Goal: Task Accomplishment & Management: Manage account settings

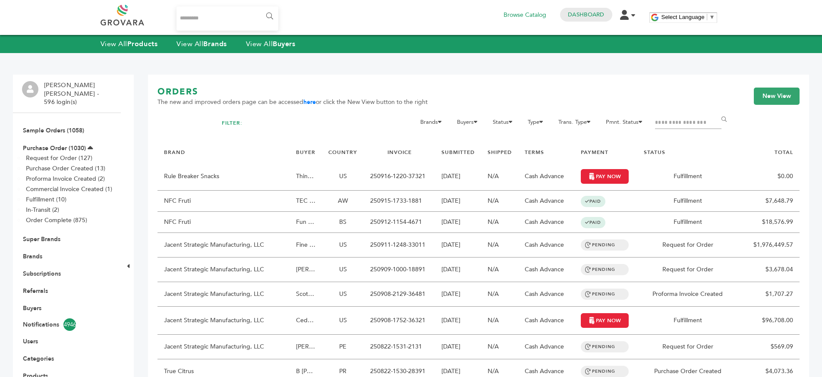
click at [246, 20] on input "Search..." at bounding box center [228, 18] width 102 height 24
type input "*******"
click at [259, 8] on input "******" at bounding box center [268, 16] width 19 height 17
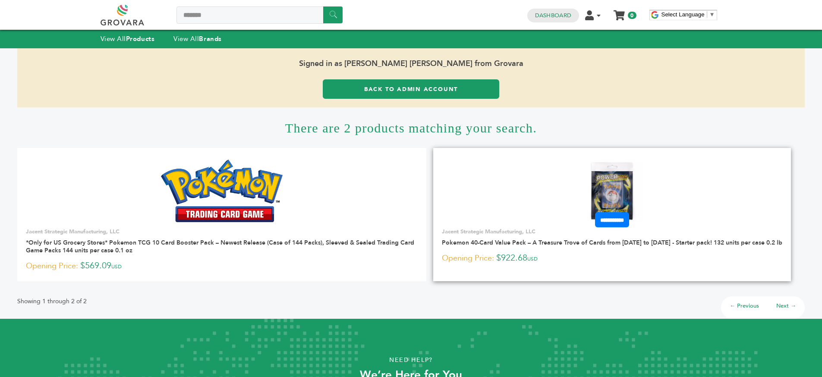
click at [603, 193] on img at bounding box center [612, 191] width 63 height 63
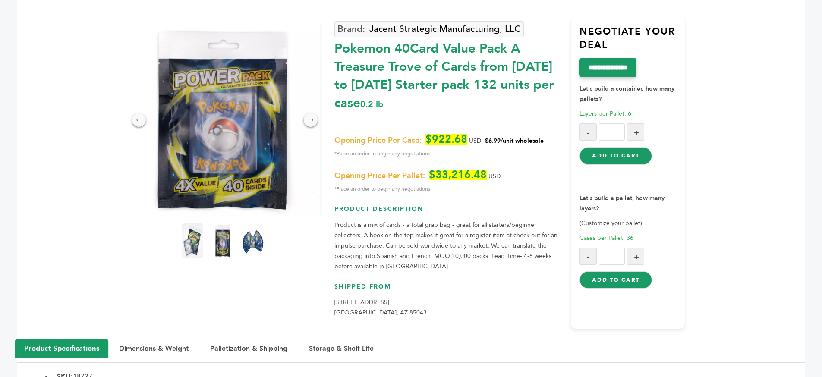
scroll to position [125, 0]
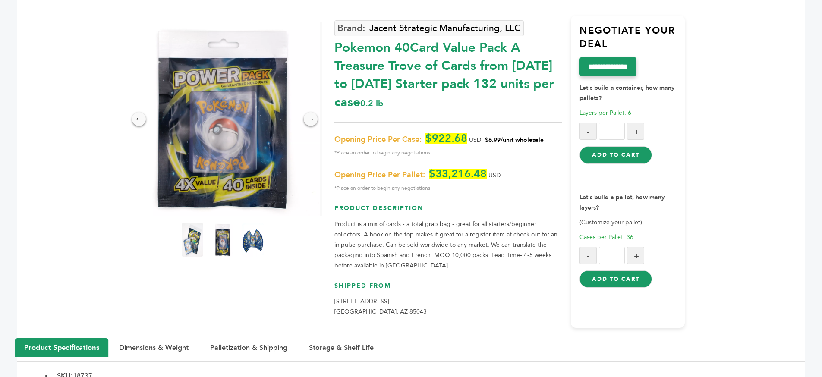
click at [470, 132] on div "Jacent Strategic Manufacturing, LLC Pokemon 40Card Value Pack A Treasure Trove …" at bounding box center [449, 172] width 228 height 313
drag, startPoint x: 470, startPoint y: 132, endPoint x: 491, endPoint y: 143, distance: 23.0
click at [471, 133] on div "Jacent Strategic Manufacturing, LLC Pokemon 40Card Value Pack A Treasure Trove …" at bounding box center [449, 172] width 228 height 313
click at [496, 145] on p "Opening Price Per Case: $922.68 USD $6.99/unit wholesale *Place an order to beg…" at bounding box center [449, 145] width 228 height 25
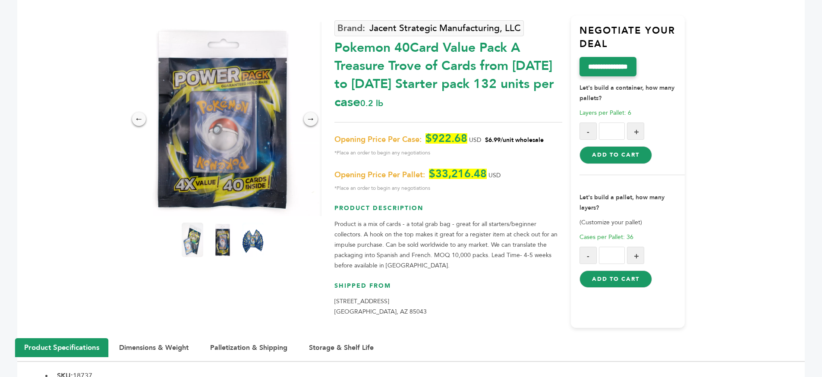
click at [496, 145] on p "Opening Price Per Case: $922.68 USD $6.99/unit wholesale *Place an order to beg…" at bounding box center [449, 145] width 228 height 25
click at [476, 172] on span "$33,216.48" at bounding box center [458, 174] width 58 height 10
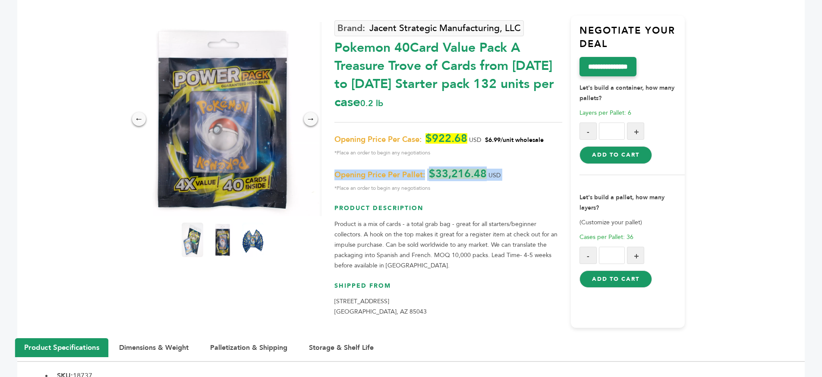
click at [536, 175] on p "Opening Price Per Pallet: $33,216.48 USD *Place an order to begin any negotiati…" at bounding box center [449, 181] width 228 height 25
click at [537, 175] on p "Opening Price Per Pallet: $33,216.48 USD *Place an order to begin any negotiati…" at bounding box center [449, 181] width 228 height 25
click at [523, 151] on span "*Place an order to begin any negotiations" at bounding box center [449, 153] width 228 height 10
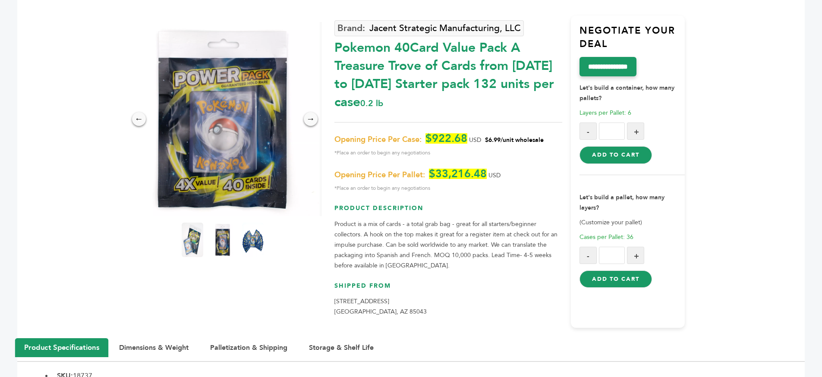
click at [523, 151] on span "*Place an order to begin any negotiations" at bounding box center [449, 153] width 228 height 10
click at [523, 140] on span "$6.99/unit wholesale" at bounding box center [514, 140] width 59 height 8
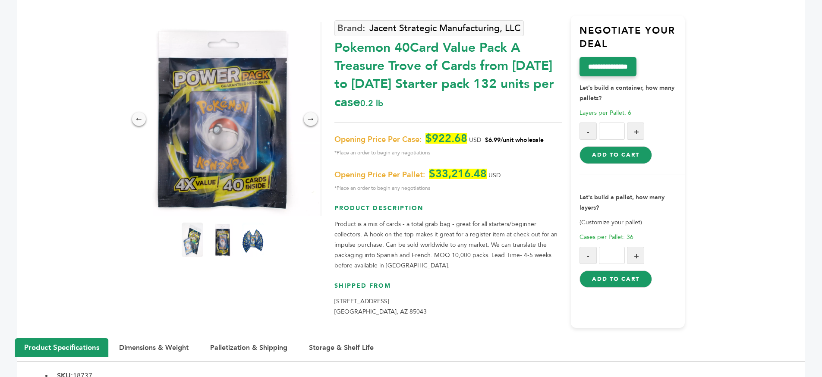
click at [565, 158] on div "Jacent Strategic Manufacturing, LLC Pokemon 40Card Value Pack A Treasure Trove …" at bounding box center [510, 172] width 351 height 313
click at [367, 93] on div "Pokemon 40Card Value Pack A Treasure Trove of Cards from 1996 to 2024 Starter p…" at bounding box center [449, 73] width 228 height 77
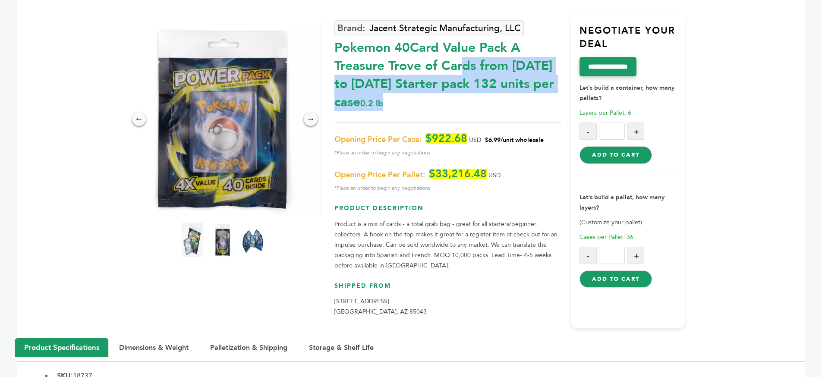
drag, startPoint x: 389, startPoint y: 99, endPoint x: 335, endPoint y: 44, distance: 77.2
click at [335, 44] on div "Pokemon 40Card Value Pack A Treasure Trove of Cards from 1996 to 2024 Starter p…" at bounding box center [449, 73] width 228 height 77
drag, startPoint x: 335, startPoint y: 44, endPoint x: 377, endPoint y: 100, distance: 70.0
click at [377, 100] on div "Pokemon 40Card Value Pack A Treasure Trove of Cards from 1996 to 2024 Starter p…" at bounding box center [449, 73] width 228 height 77
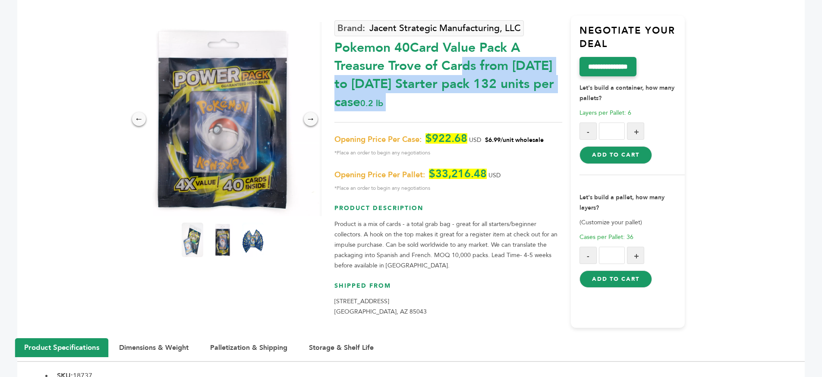
click at [377, 100] on div "Pokemon 40Card Value Pack A Treasure Trove of Cards from 1996 to 2024 Starter p…" at bounding box center [449, 73] width 228 height 77
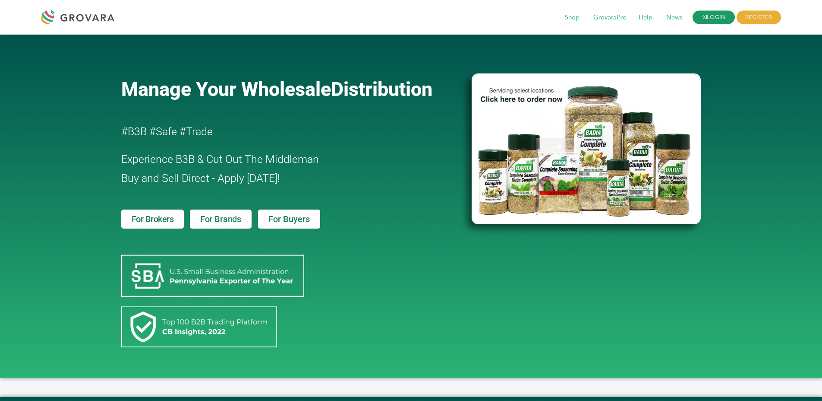
click at [703, 17] on icon at bounding box center [704, 17] width 6 height 6
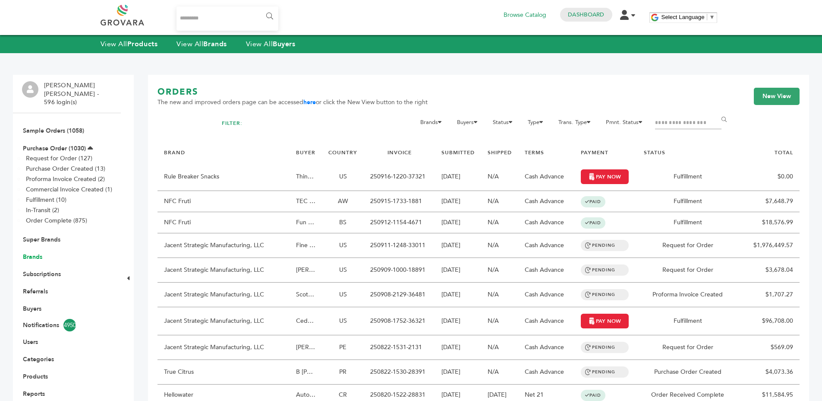
click at [36, 253] on link "Brands" at bounding box center [32, 257] width 19 height 8
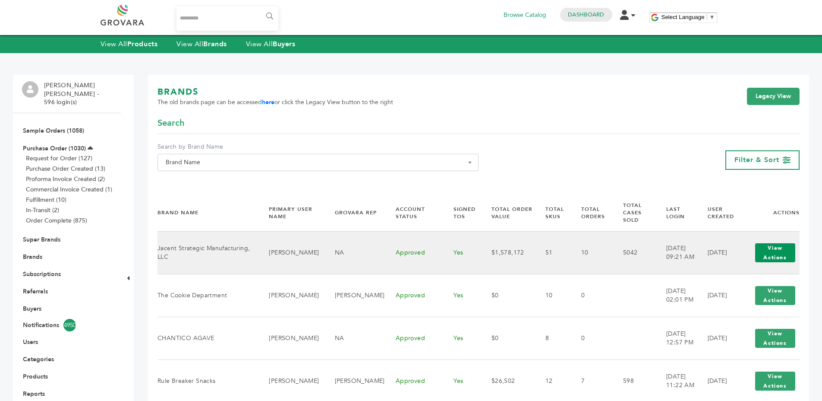
click at [782, 246] on button "View Actions" at bounding box center [775, 252] width 40 height 19
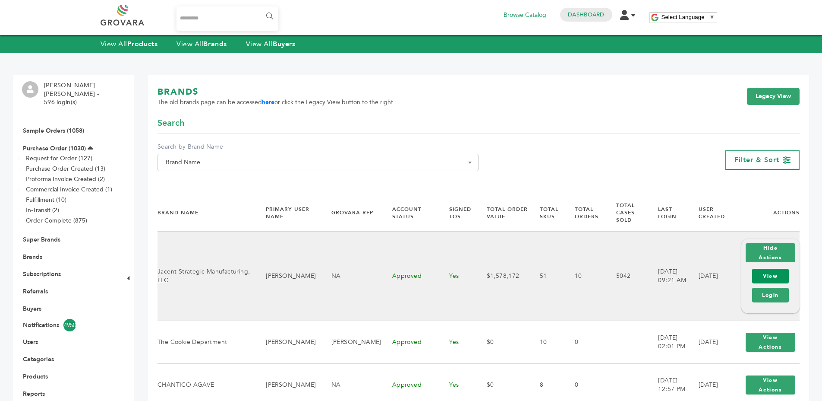
click at [766, 274] on link "View" at bounding box center [770, 275] width 37 height 15
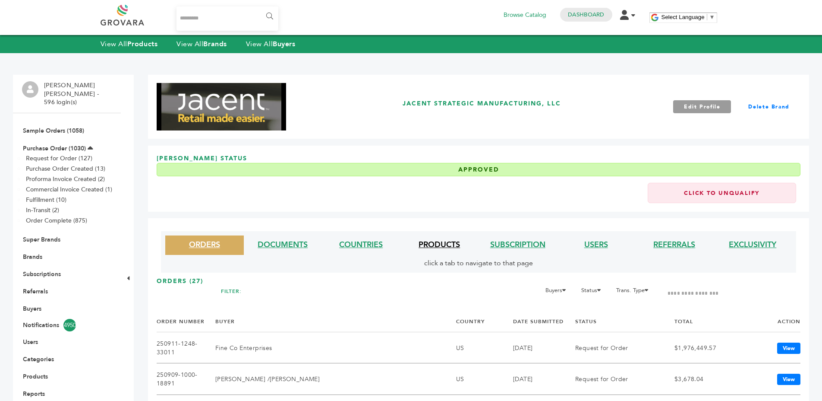
click at [447, 242] on link "PRODUCTS" at bounding box center [439, 244] width 41 height 11
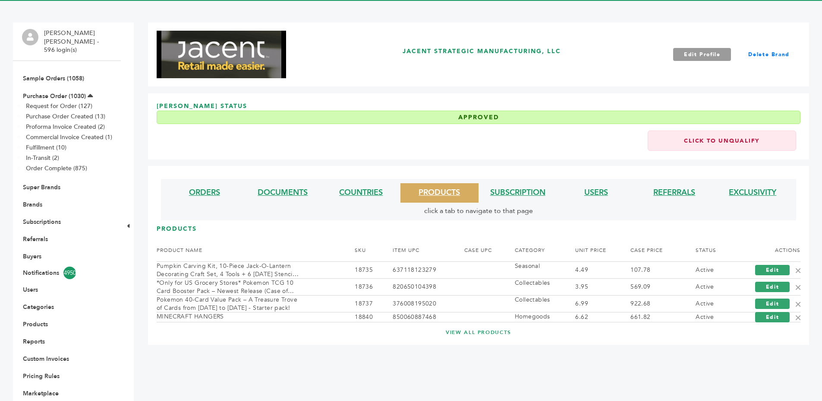
scroll to position [101, 0]
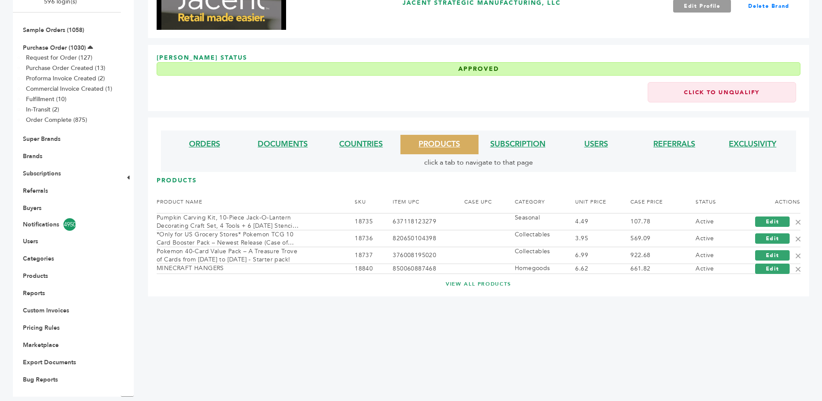
click at [465, 287] on link "VIEW ALL PRODUCTS" at bounding box center [478, 283] width 609 height 7
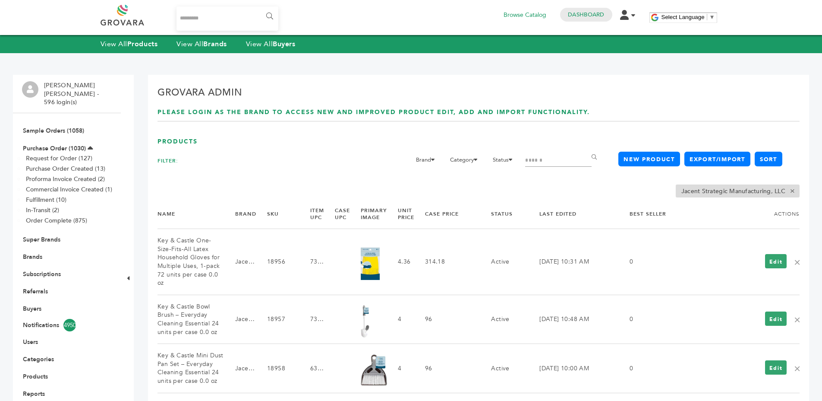
click at [546, 161] on input "Search" at bounding box center [558, 161] width 66 height 12
type input "*******"
click at [586, 148] on input "******" at bounding box center [595, 156] width 19 height 17
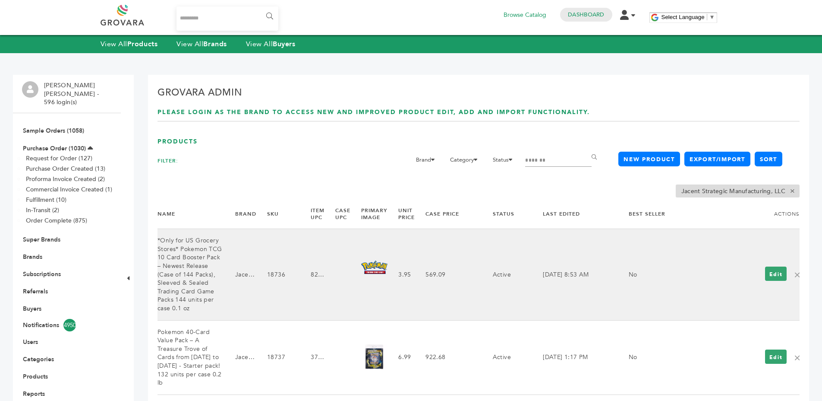
scroll to position [101, 0]
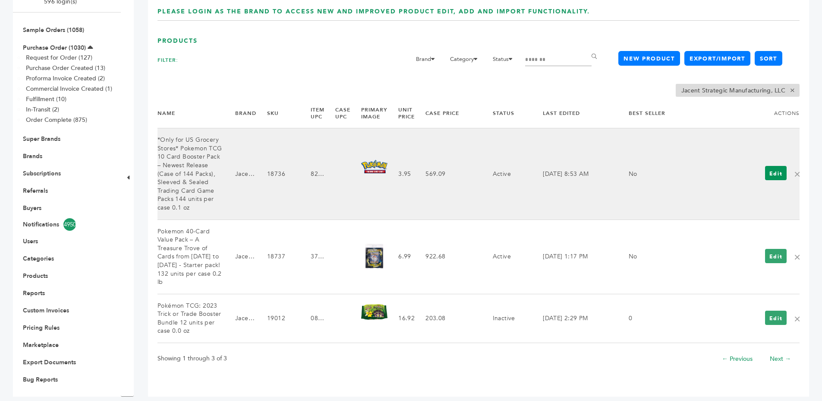
click at [767, 173] on link "Edit" at bounding box center [776, 173] width 22 height 14
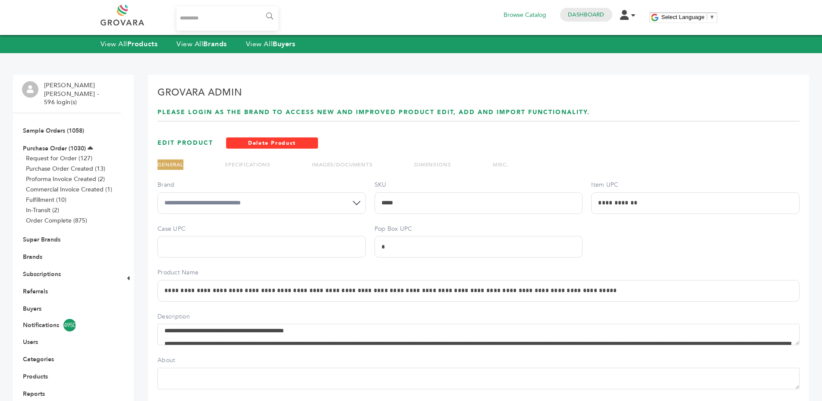
click at [264, 164] on link "SPECIFICATIONS" at bounding box center [248, 164] width 46 height 7
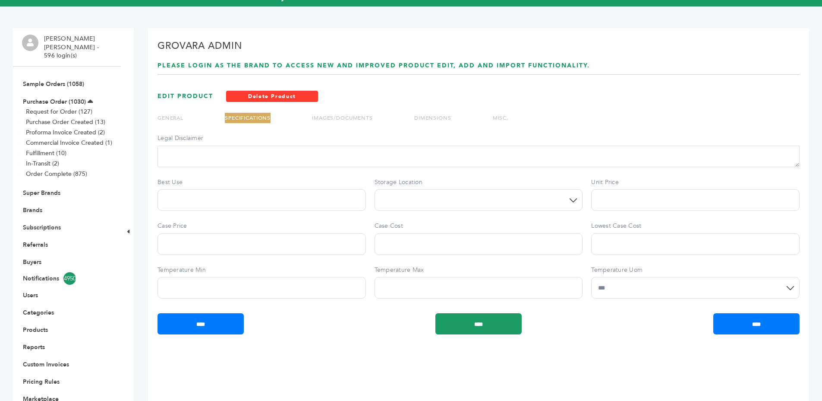
scroll to position [65, 0]
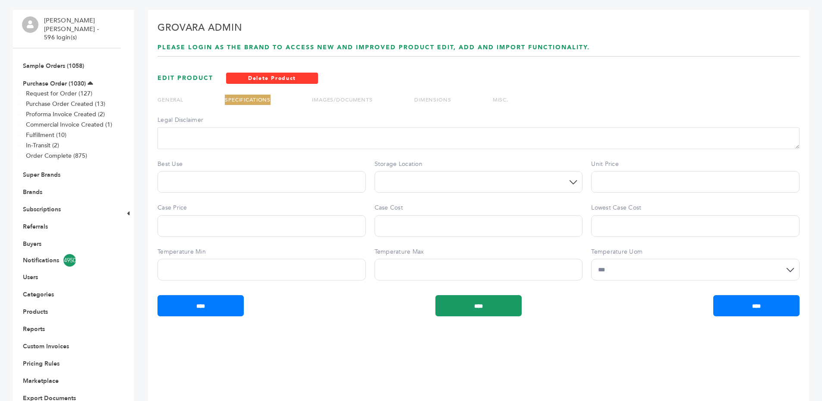
click at [172, 97] on link "GENERAL" at bounding box center [171, 99] width 26 height 7
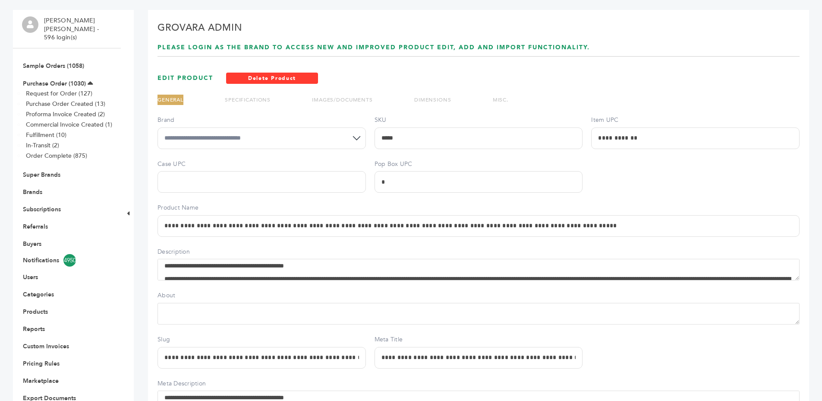
drag, startPoint x: 429, startPoint y: 225, endPoint x: 457, endPoint y: 225, distance: 27.2
click at [457, 225] on input "**********" at bounding box center [479, 226] width 642 height 22
drag, startPoint x: 456, startPoint y: 224, endPoint x: 428, endPoint y: 224, distance: 27.6
click at [428, 224] on input "**********" at bounding box center [479, 226] width 642 height 22
click at [259, 98] on link "SPECIFICATIONS" at bounding box center [248, 99] width 46 height 7
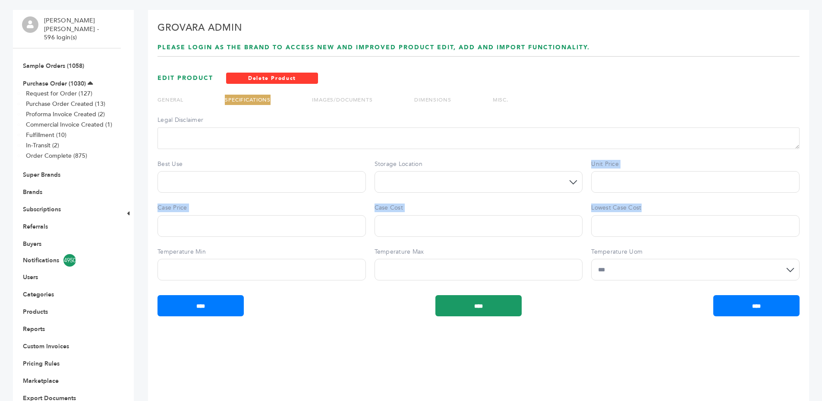
drag, startPoint x: 602, startPoint y: 166, endPoint x: 636, endPoint y: 238, distance: 79.9
click at [637, 239] on div "**********" at bounding box center [479, 201] width 642 height 170
copy div "Unit Price Case Price Case Cost Lowest Case Cost"
click at [396, 69] on div "**********" at bounding box center [478, 221] width 661 height 422
click at [40, 188] on link "Brands" at bounding box center [32, 192] width 19 height 8
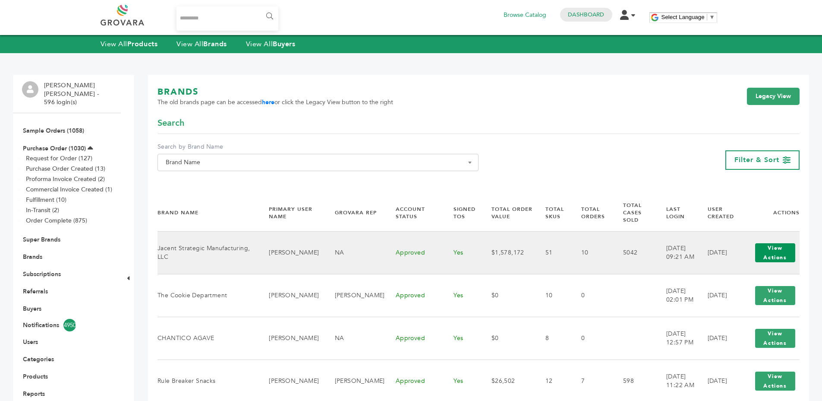
click at [777, 243] on button "View Actions" at bounding box center [775, 252] width 40 height 19
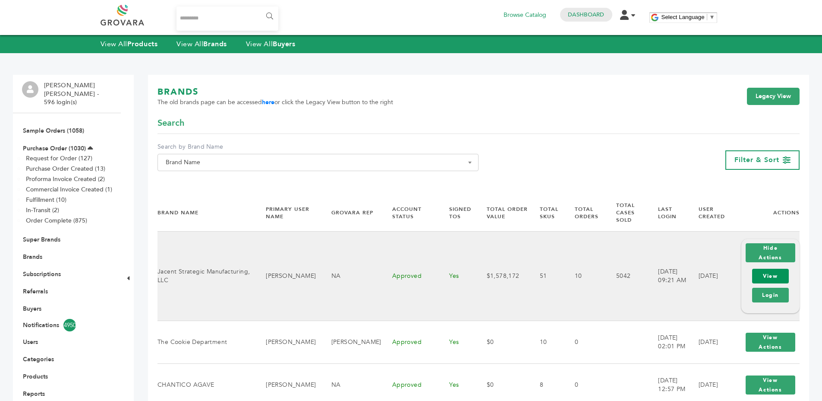
click at [771, 268] on link "View" at bounding box center [770, 275] width 37 height 15
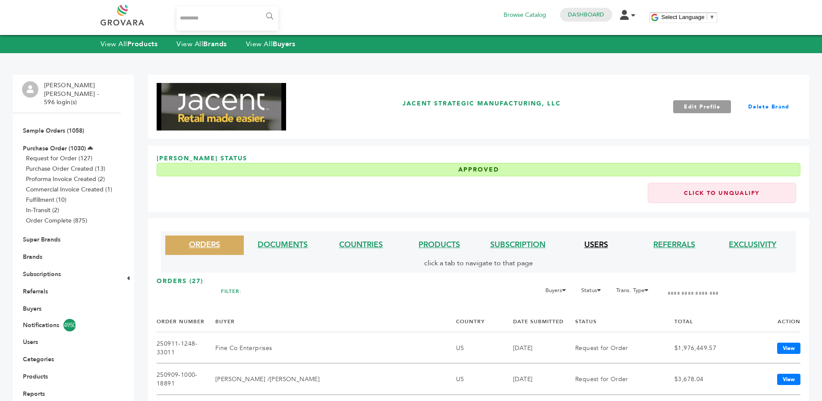
click at [592, 249] on link "USERS" at bounding box center [596, 244] width 24 height 11
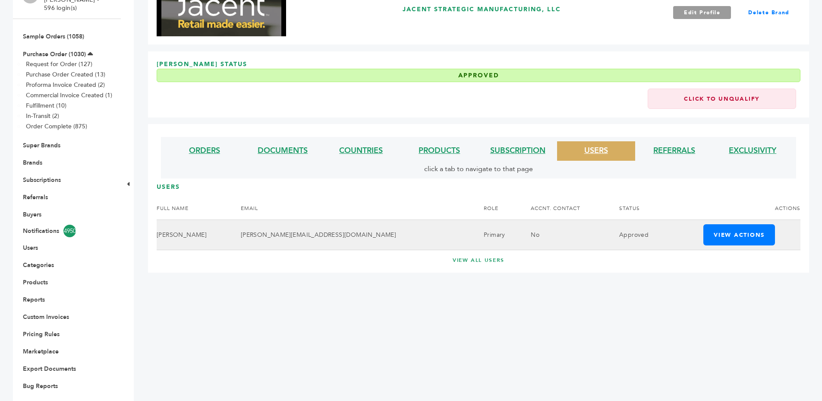
scroll to position [101, 0]
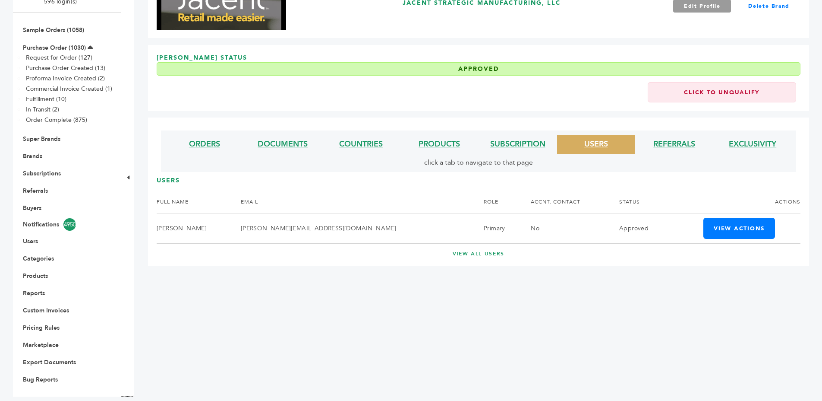
click at [31, 147] on li "Brands" at bounding box center [67, 155] width 90 height 17
click at [32, 152] on link "Brands" at bounding box center [32, 156] width 19 height 8
